Goal: Find specific page/section: Find specific page/section

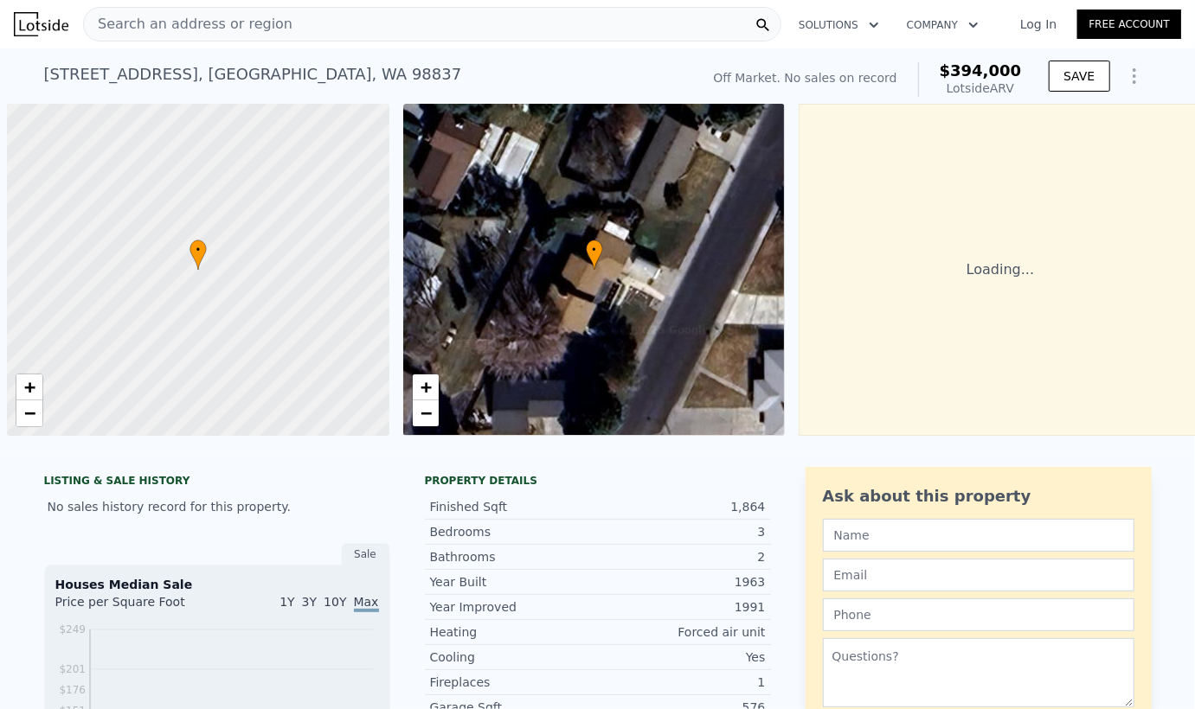
scroll to position [0, 7]
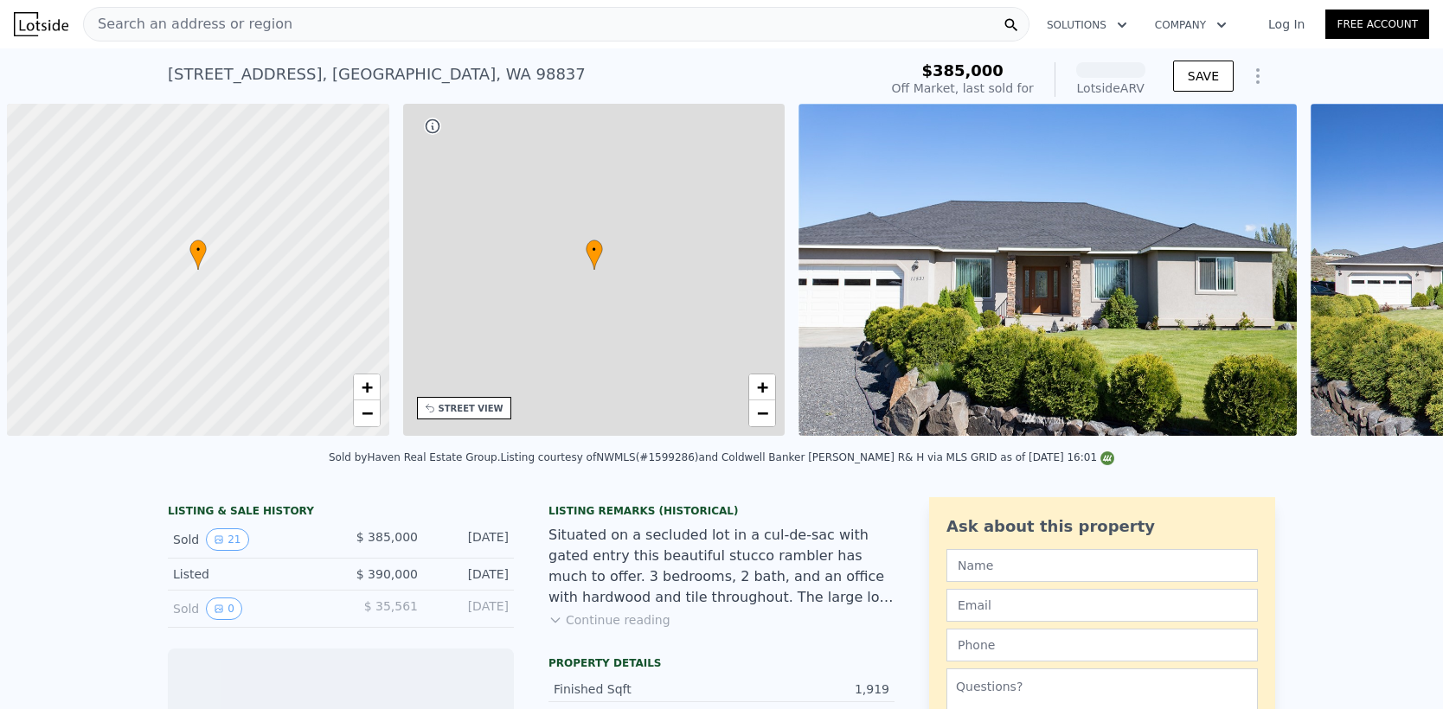
scroll to position [0, 7]
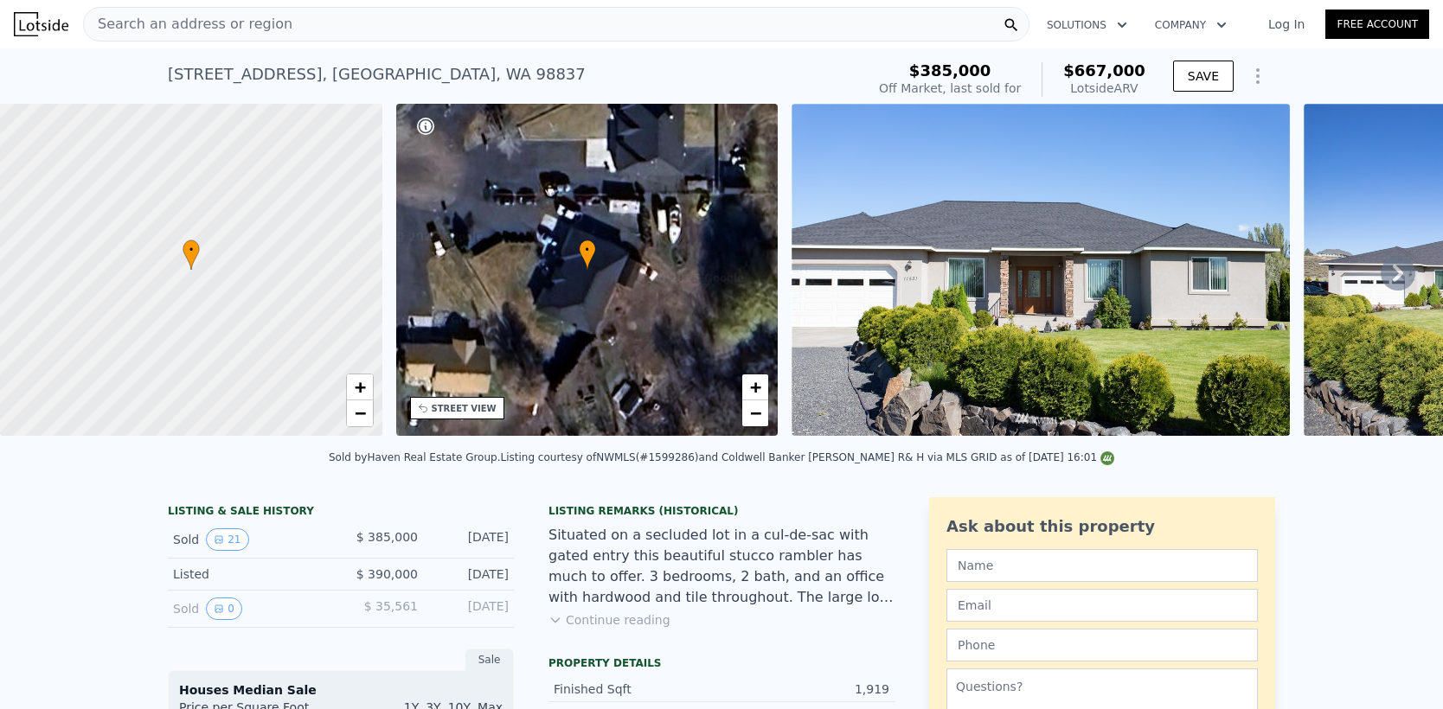
click at [424, 15] on div "Search an address or region" at bounding box center [556, 24] width 946 height 35
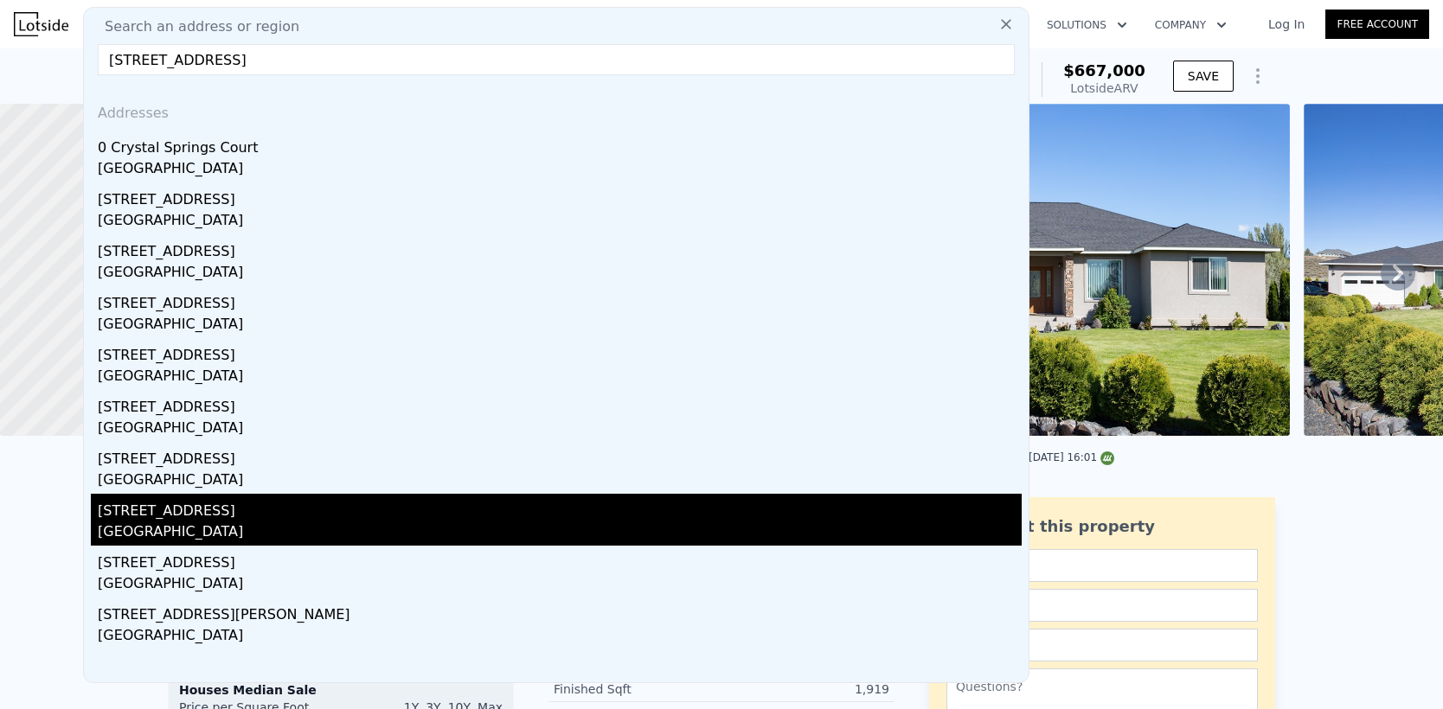
type input "11532 Crystal Ct, Moses Lake, WA 98837"
click at [161, 529] on div "Grant County, WA 98837" at bounding box center [560, 534] width 924 height 24
